Goal: Browse casually

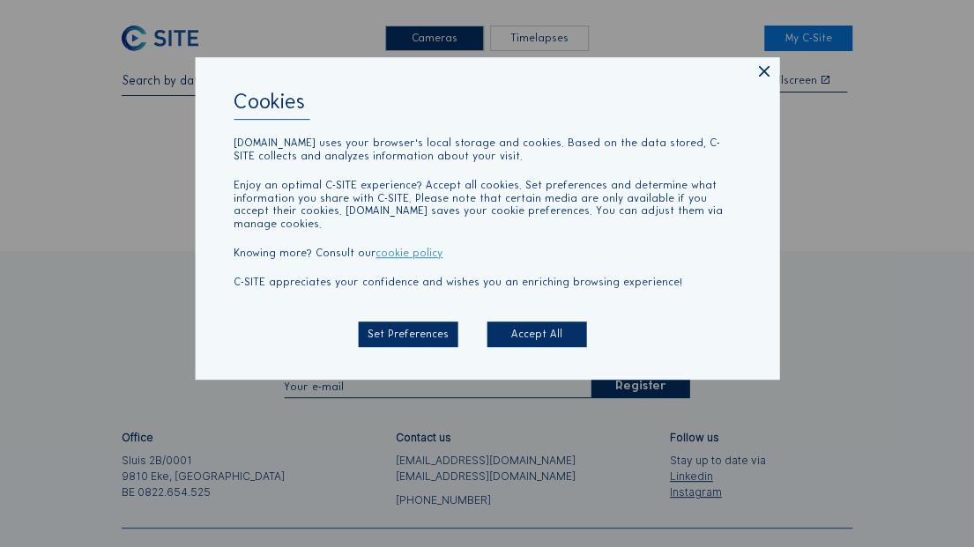
click at [768, 81] on icon at bounding box center [763, 72] width 19 height 19
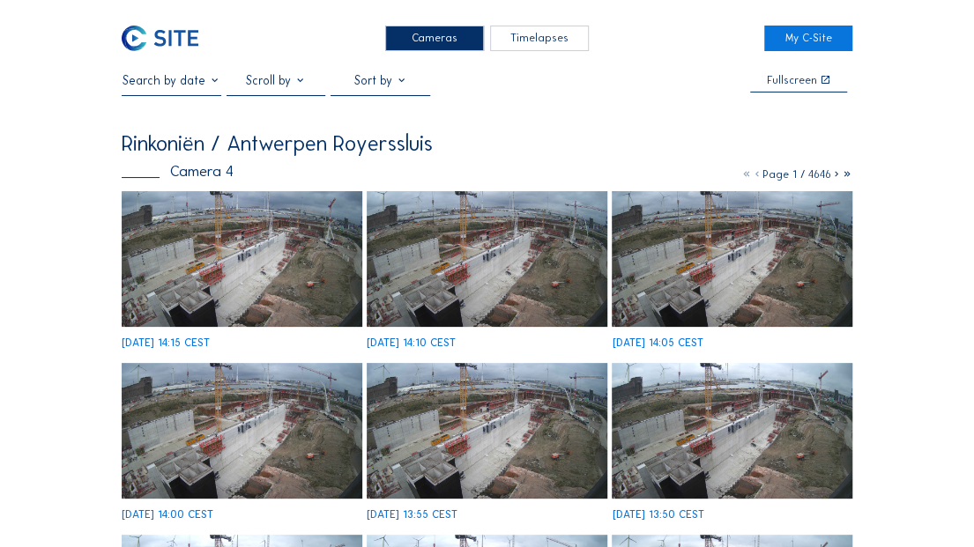
click at [256, 261] on img at bounding box center [242, 258] width 240 height 135
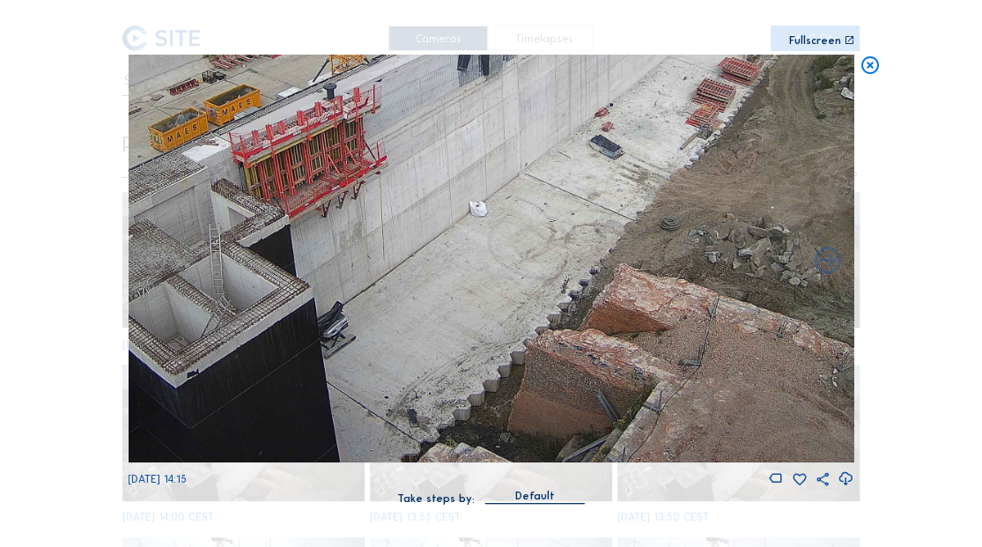
drag, startPoint x: 545, startPoint y: 397, endPoint x: 278, endPoint y: 267, distance: 296.8
click at [278, 267] on img at bounding box center [491, 259] width 726 height 409
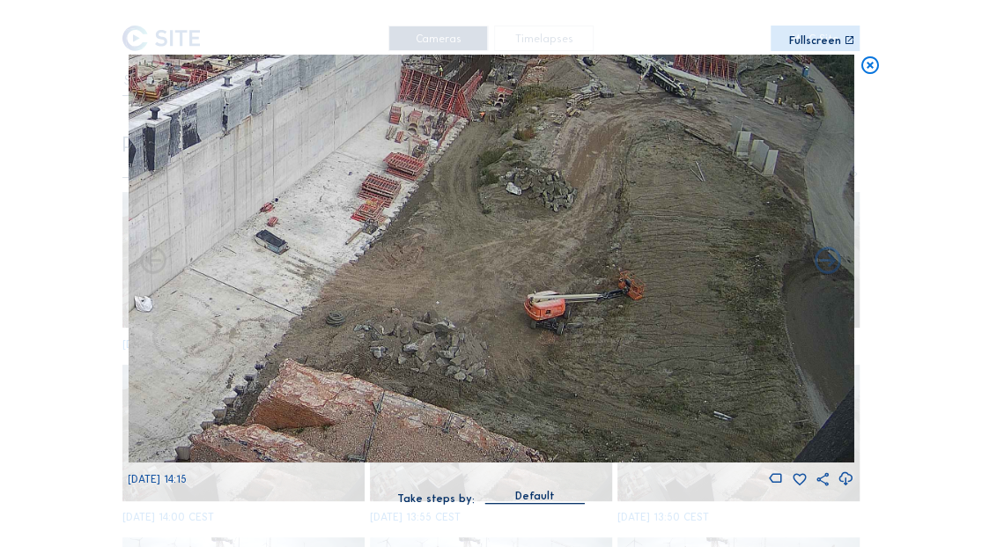
drag, startPoint x: 365, startPoint y: 323, endPoint x: 323, endPoint y: 352, distance: 50.1
click at [323, 352] on img at bounding box center [491, 259] width 726 height 409
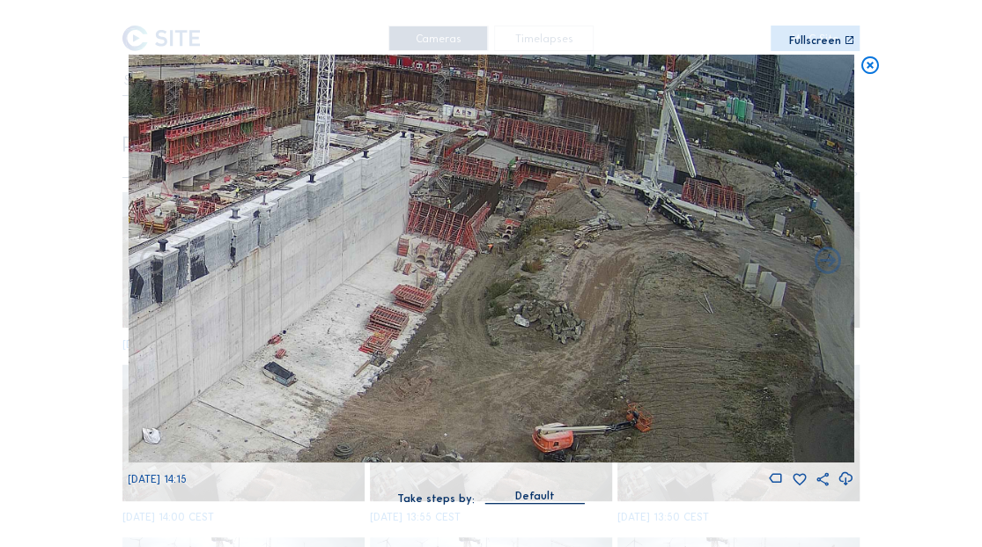
drag, startPoint x: 493, startPoint y: 268, endPoint x: 445, endPoint y: 382, distance: 124.4
click at [445, 382] on img at bounding box center [491, 259] width 726 height 409
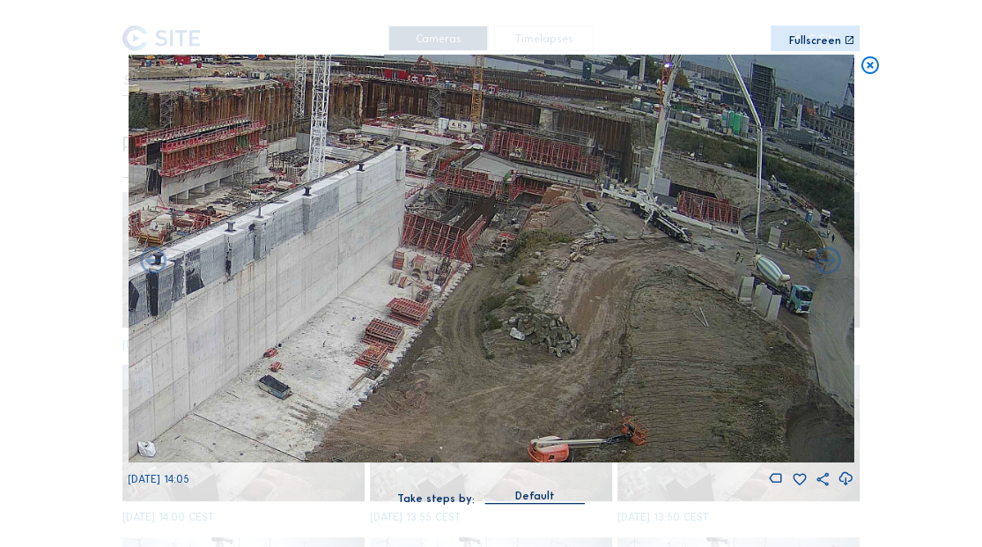
drag, startPoint x: 516, startPoint y: 284, endPoint x: 470, endPoint y: 394, distance: 119.6
click at [470, 394] on img at bounding box center [491, 259] width 726 height 409
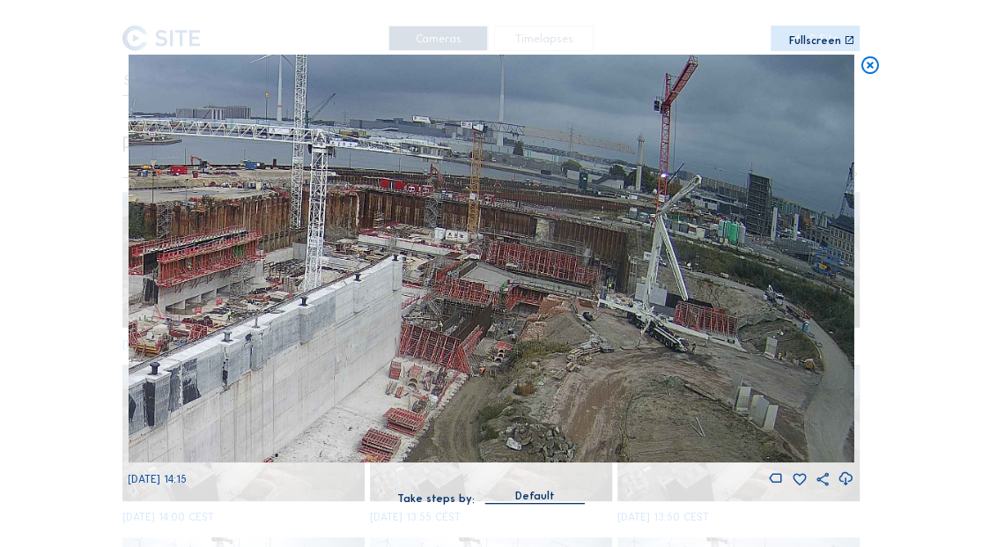
click at [867, 66] on icon at bounding box center [869, 66] width 21 height 22
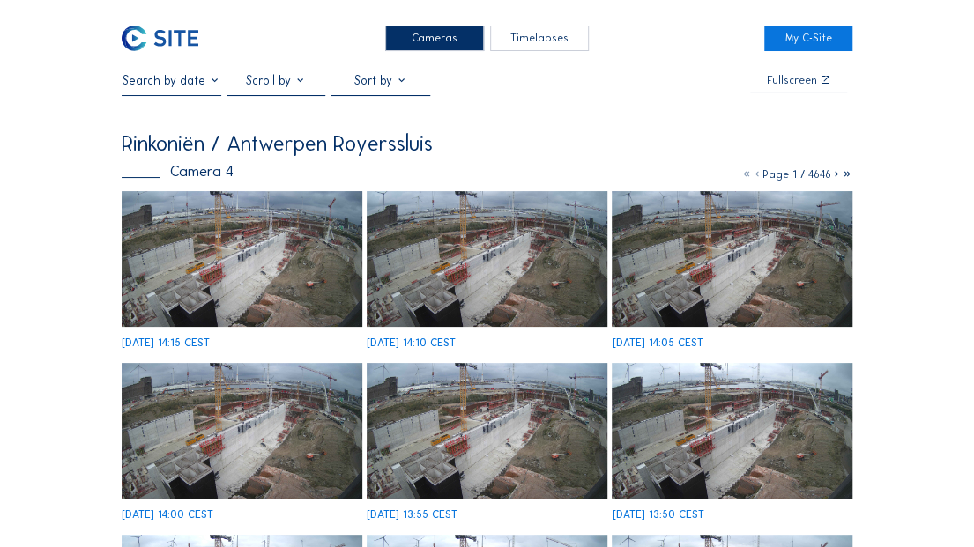
click at [175, 37] on img at bounding box center [160, 39] width 77 height 26
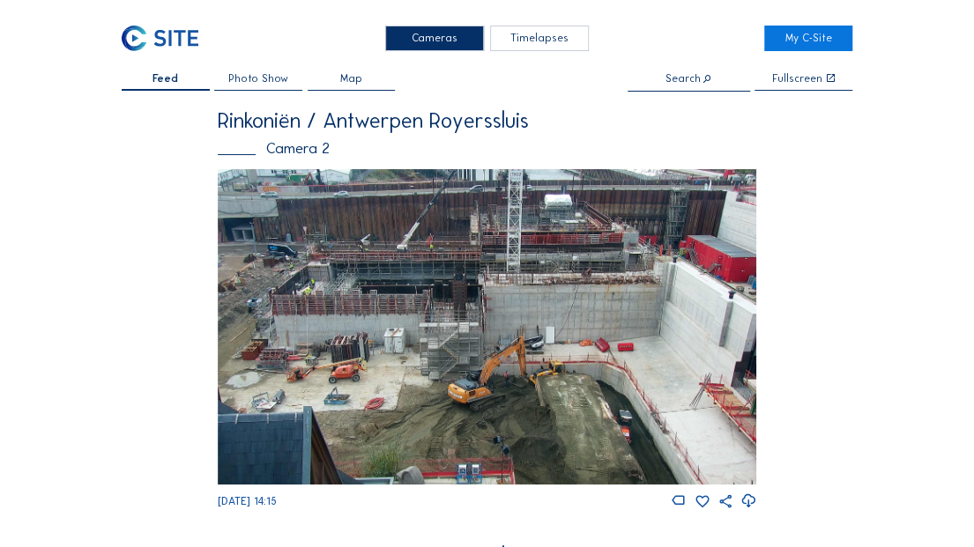
click at [478, 326] on img at bounding box center [487, 326] width 538 height 315
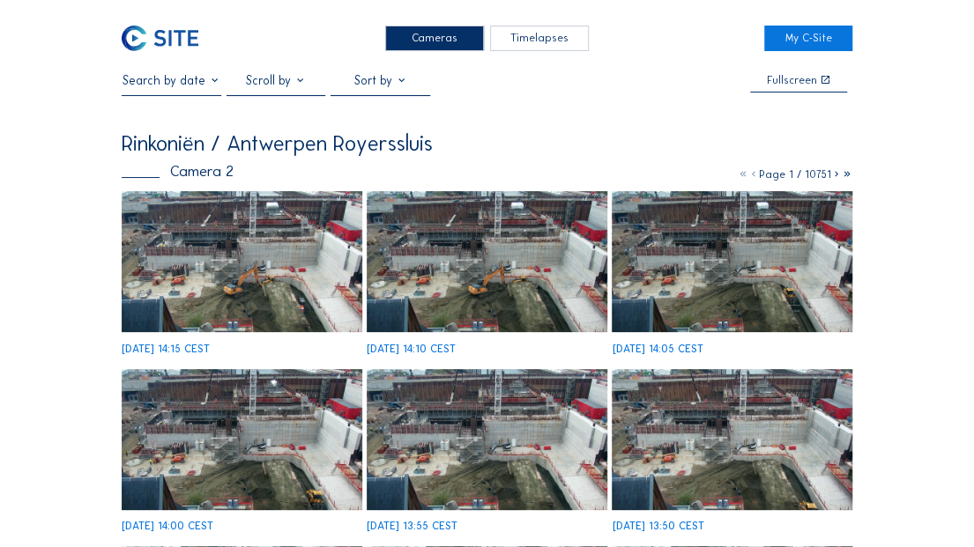
click at [483, 295] on img at bounding box center [487, 261] width 240 height 141
